Goal: Find specific page/section: Find specific page/section

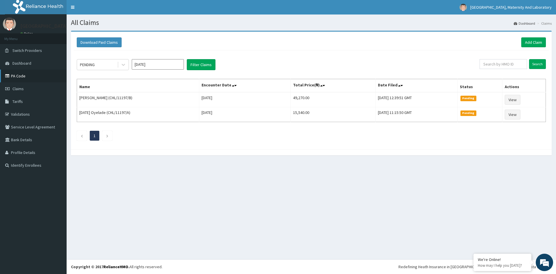
click at [21, 78] on link "PA Code" at bounding box center [33, 76] width 67 height 13
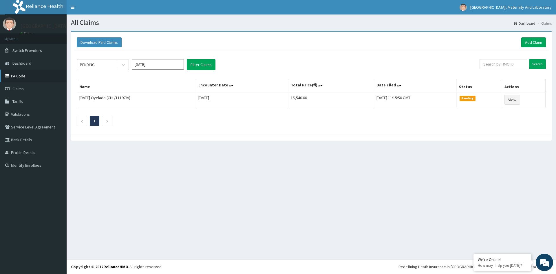
click at [11, 78] on link "PA Code" at bounding box center [33, 76] width 67 height 13
